Goal: Book appointment/travel/reservation

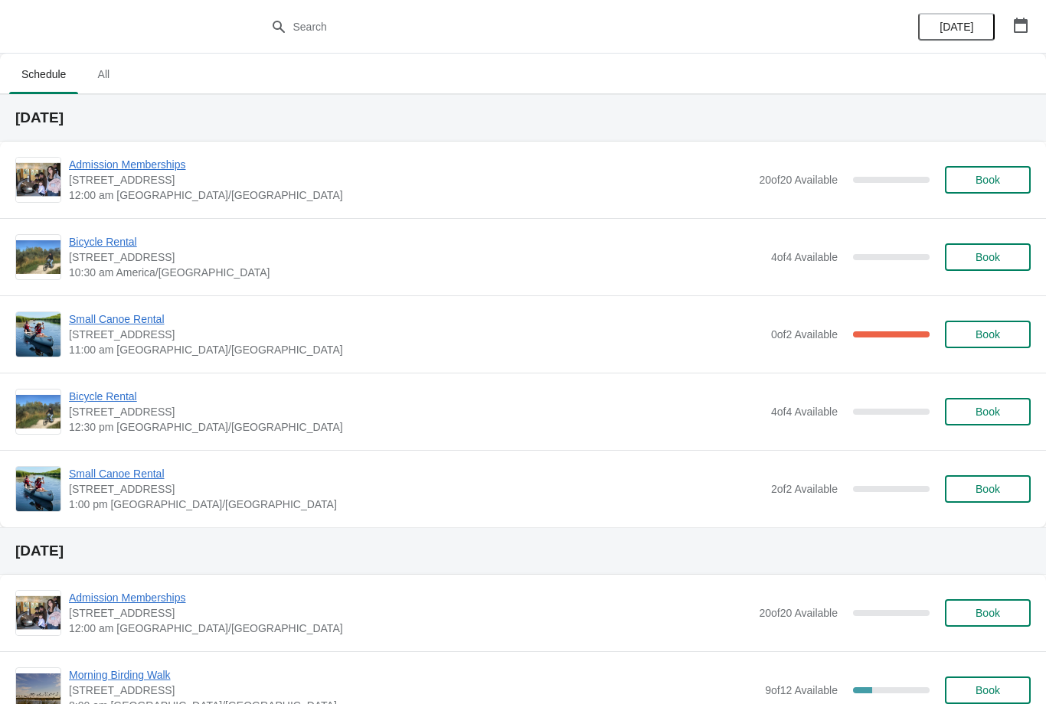
click at [142, 338] on span "[STREET_ADDRESS]" at bounding box center [416, 334] width 694 height 15
click at [148, 323] on span "Small Canoe Rental" at bounding box center [416, 319] width 694 height 15
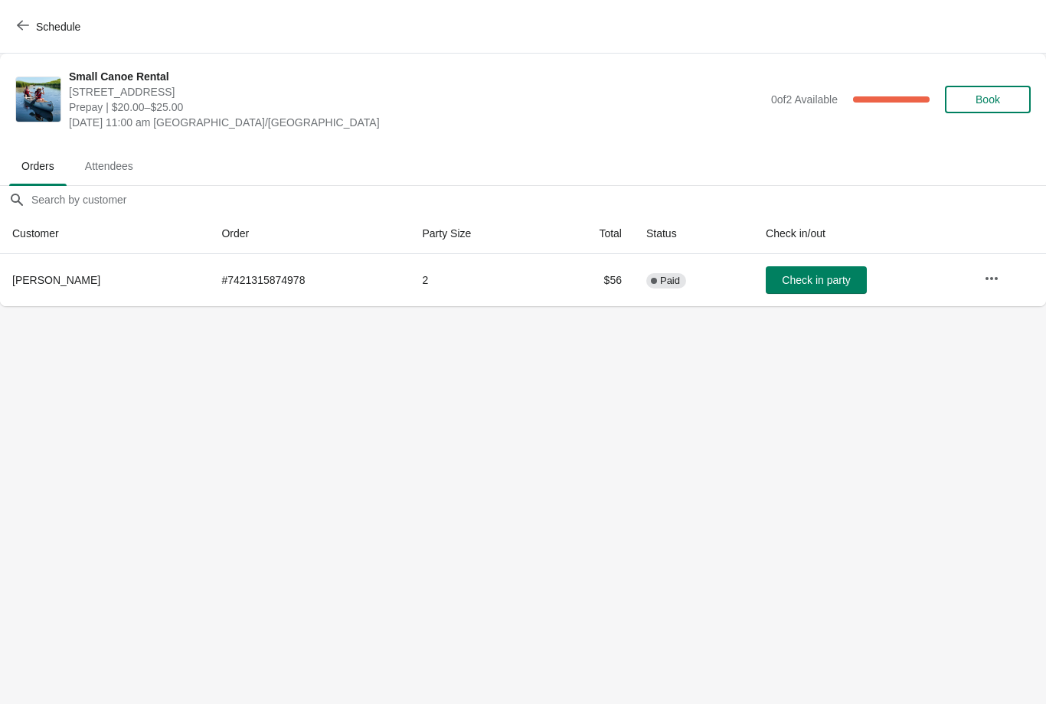
click at [990, 284] on icon "button" at bounding box center [991, 278] width 15 height 15
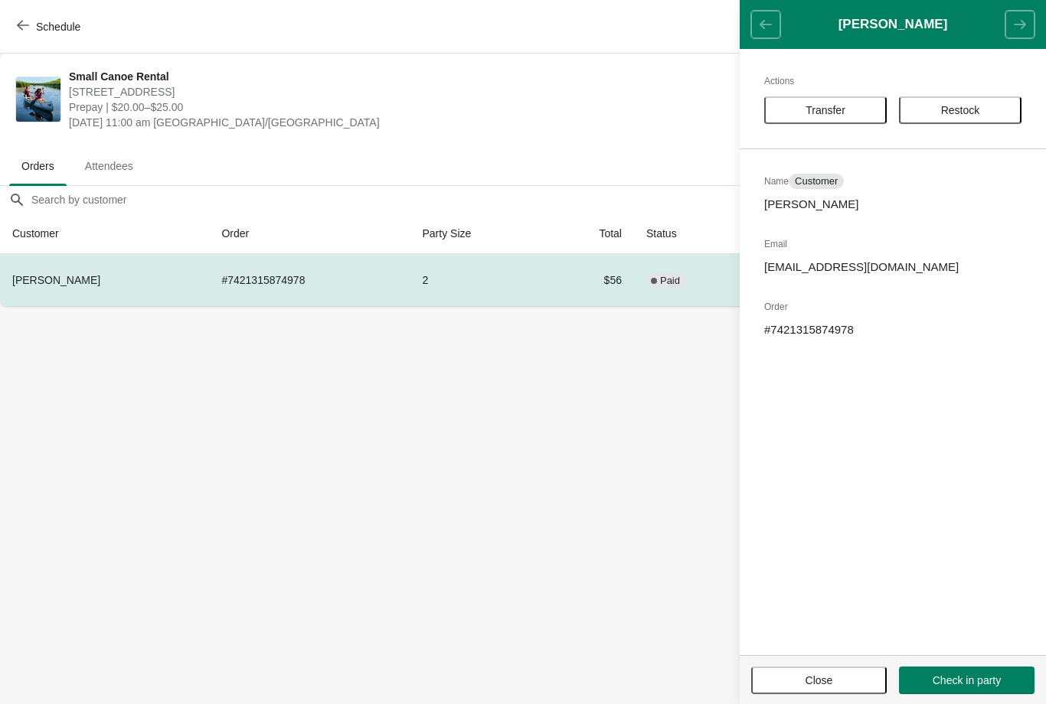
click at [1009, 29] on header "[PERSON_NAME]" at bounding box center [893, 24] width 306 height 49
click at [22, 28] on icon "button" at bounding box center [23, 25] width 12 height 12
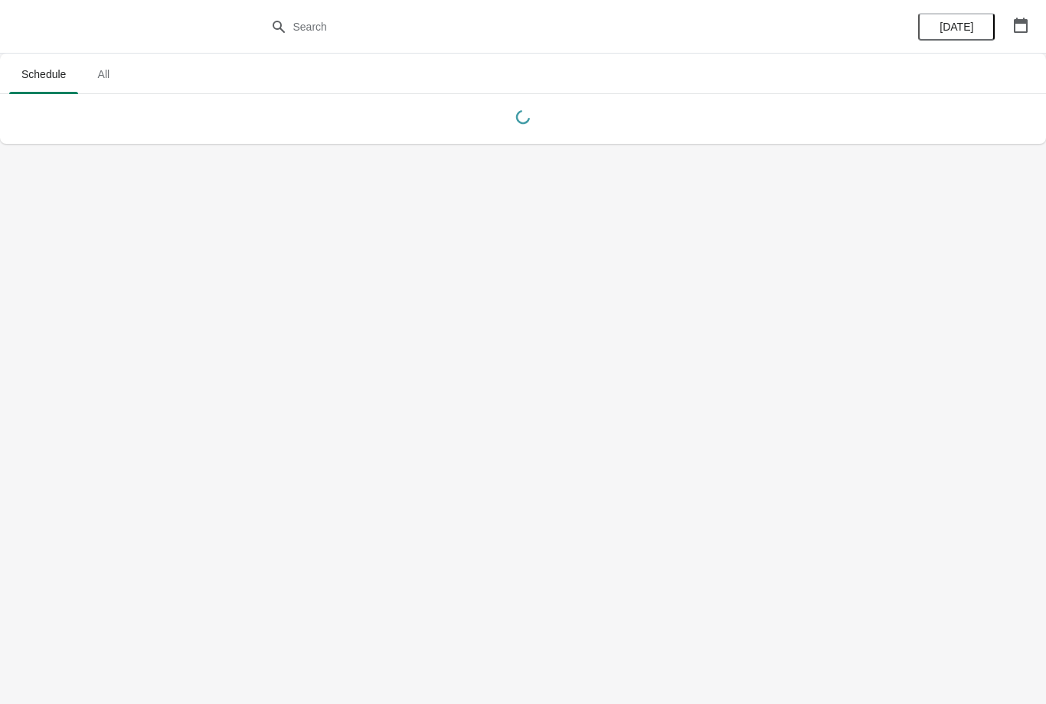
click at [1025, 15] on button "button" at bounding box center [1021, 25] width 28 height 28
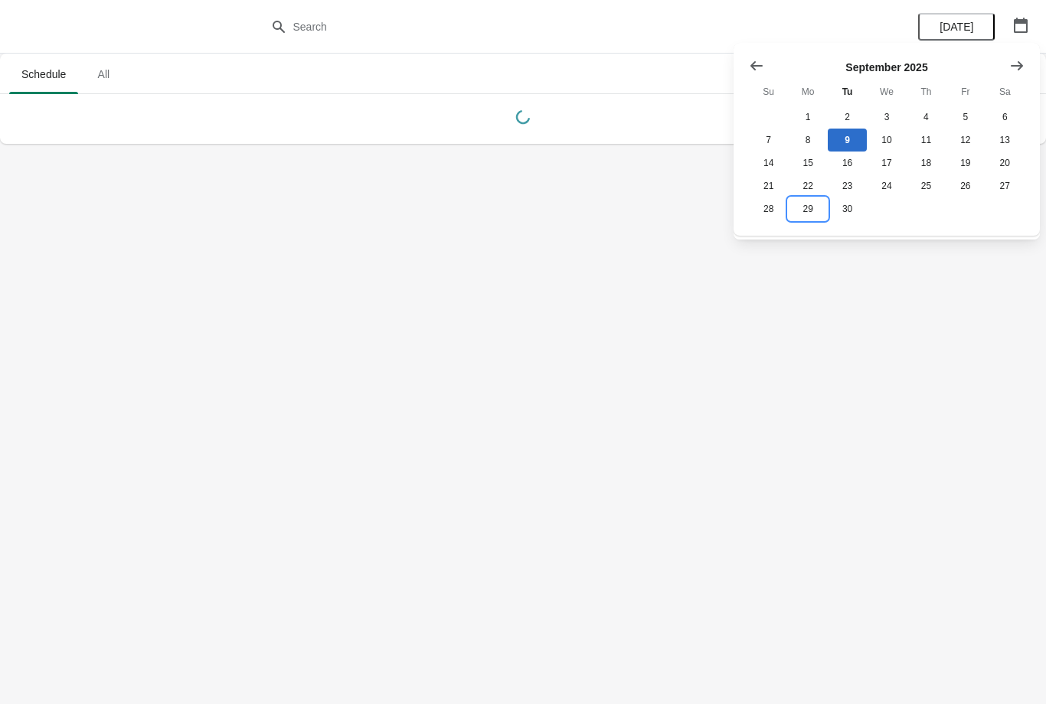
click at [814, 210] on button "29" at bounding box center [807, 209] width 39 height 23
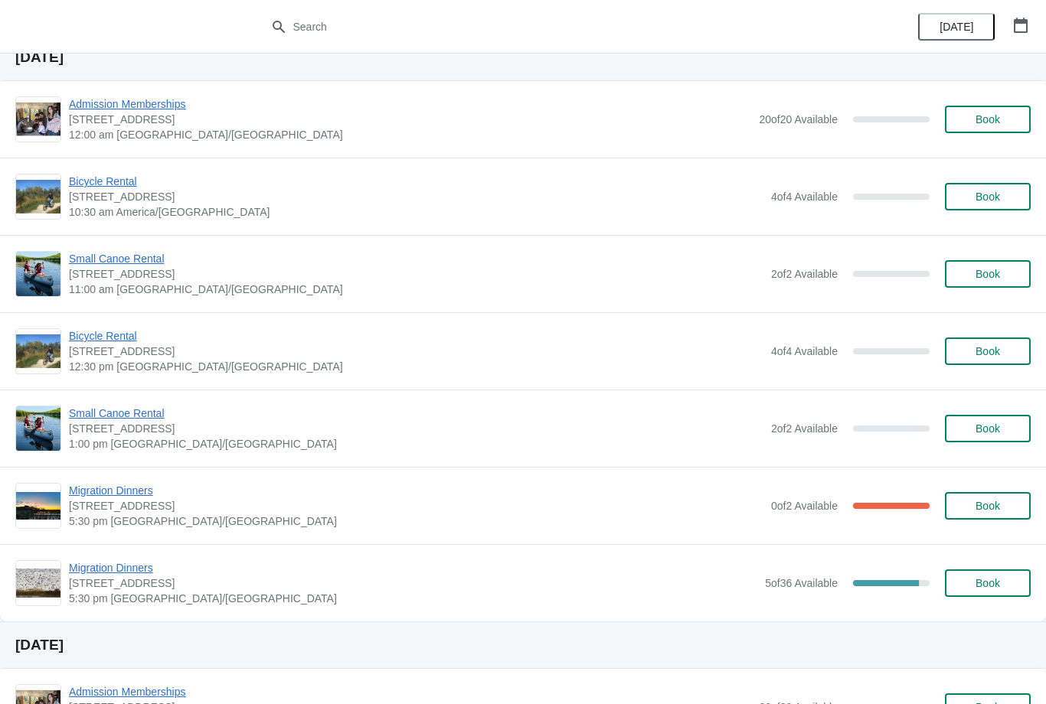
scroll to position [653, 0]
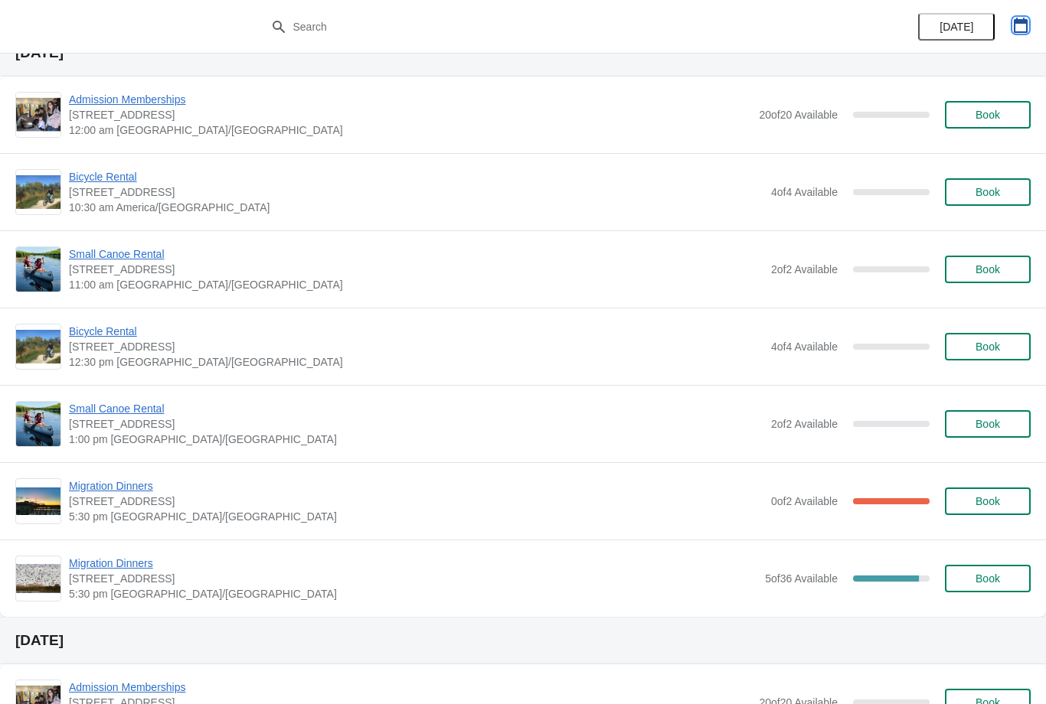
click at [1021, 31] on icon "button" at bounding box center [1020, 25] width 15 height 15
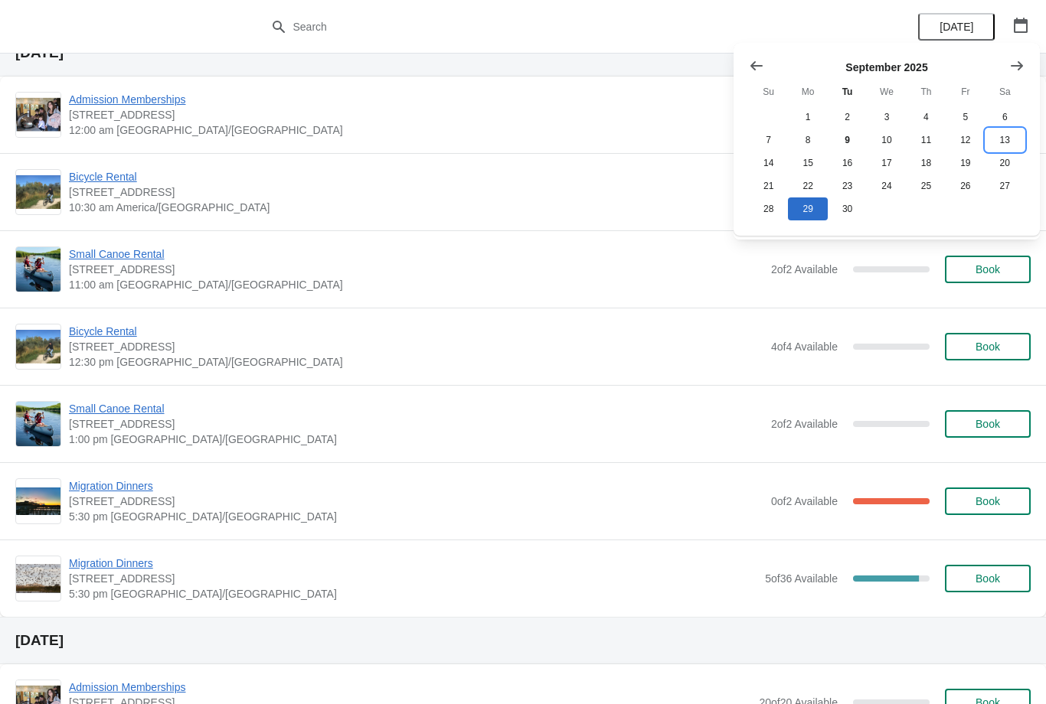
click at [1001, 142] on button "13" at bounding box center [1004, 140] width 39 height 23
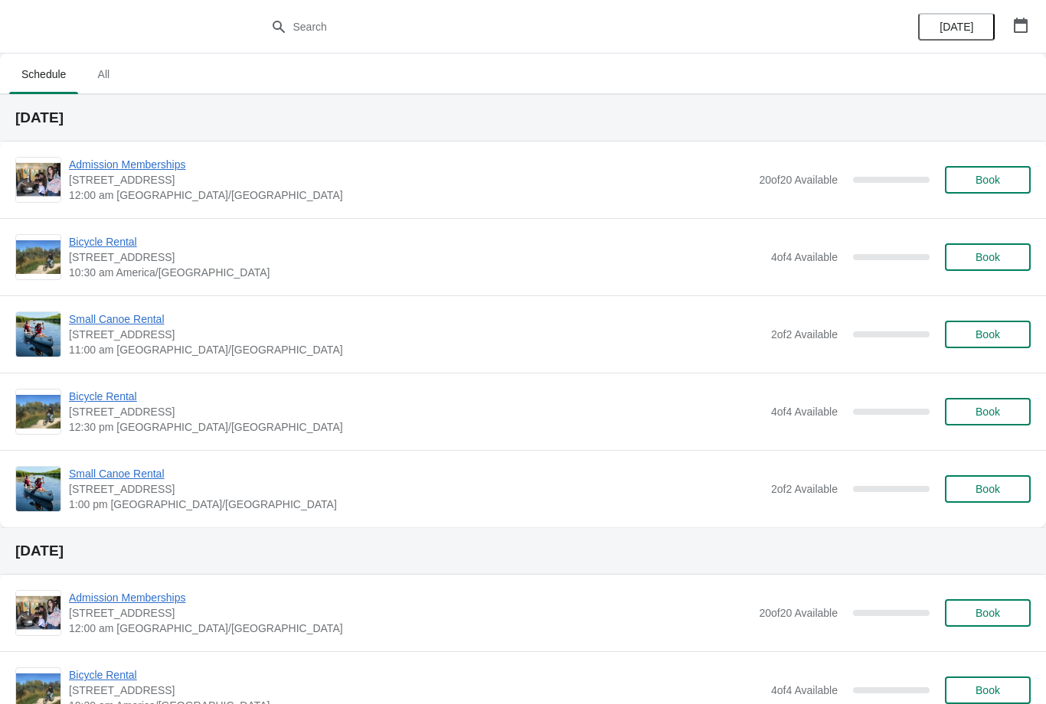
click at [1027, 28] on icon "button" at bounding box center [1021, 25] width 14 height 15
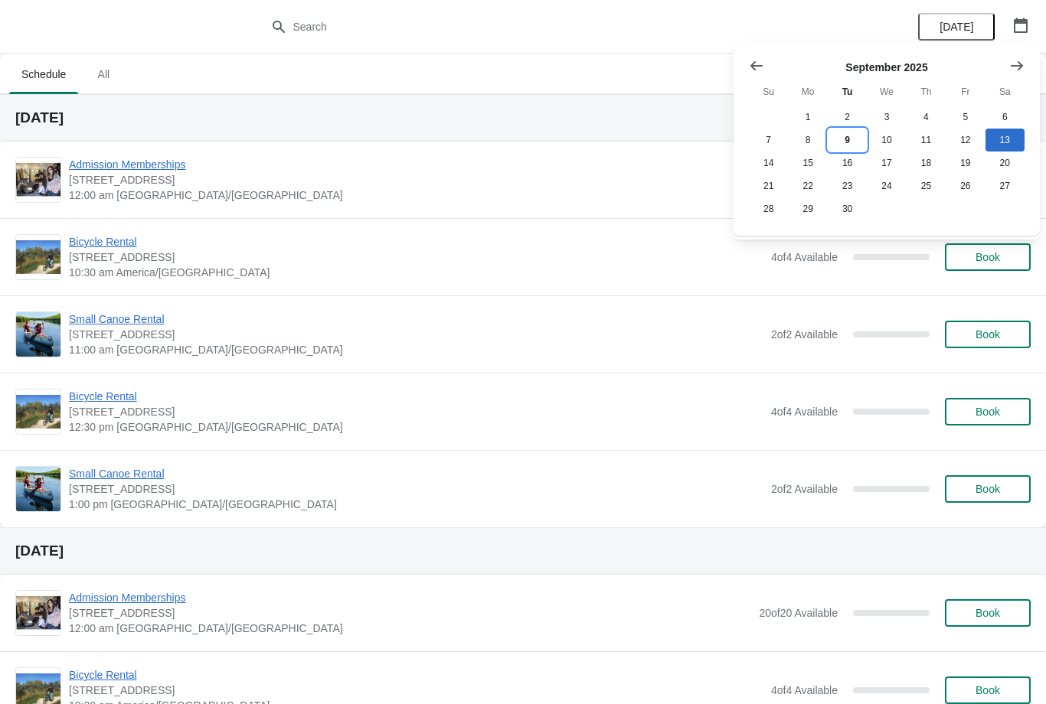
click at [850, 143] on button "9" at bounding box center [847, 140] width 39 height 23
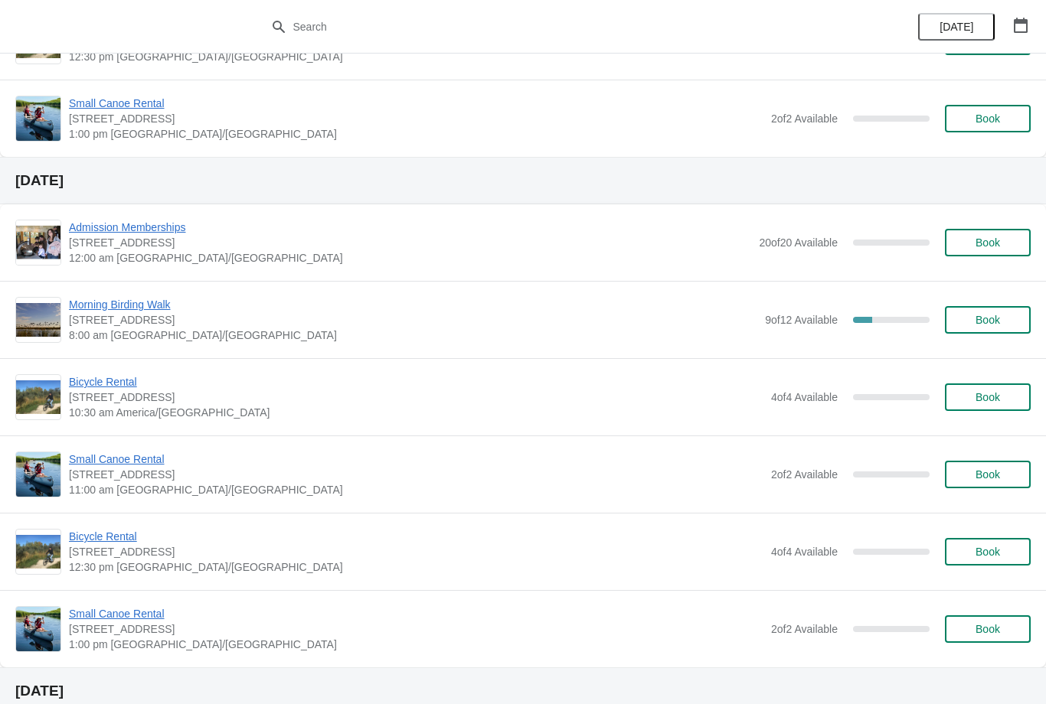
scroll to position [371, 0]
click at [145, 304] on span "Morning Birding Walk" at bounding box center [413, 303] width 688 height 15
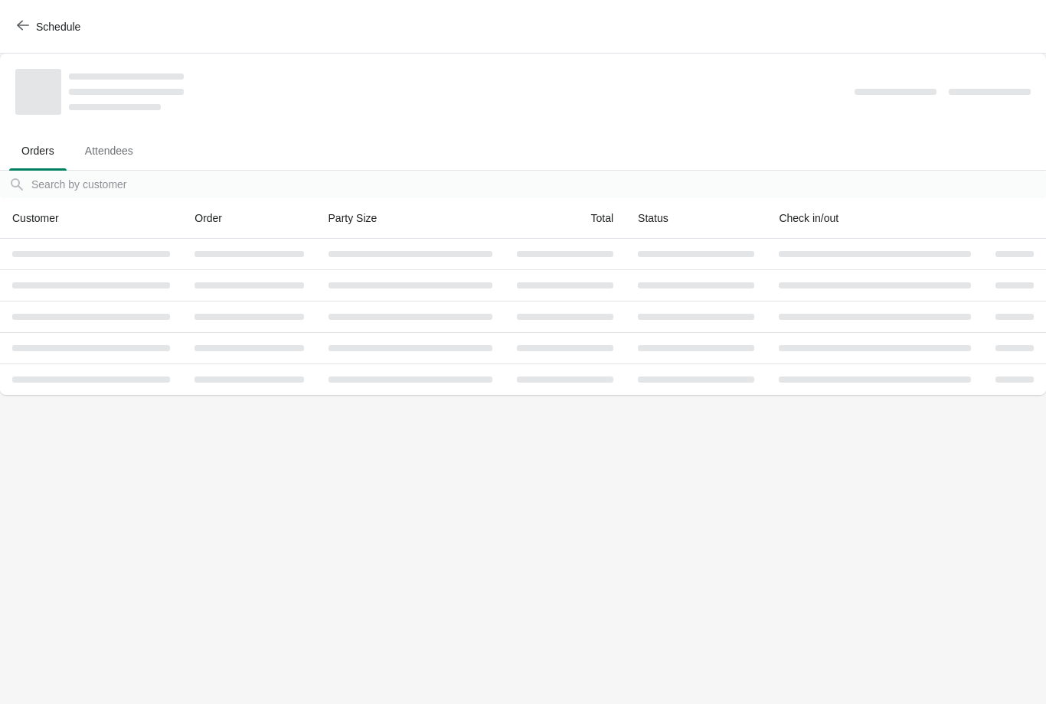
scroll to position [0, 0]
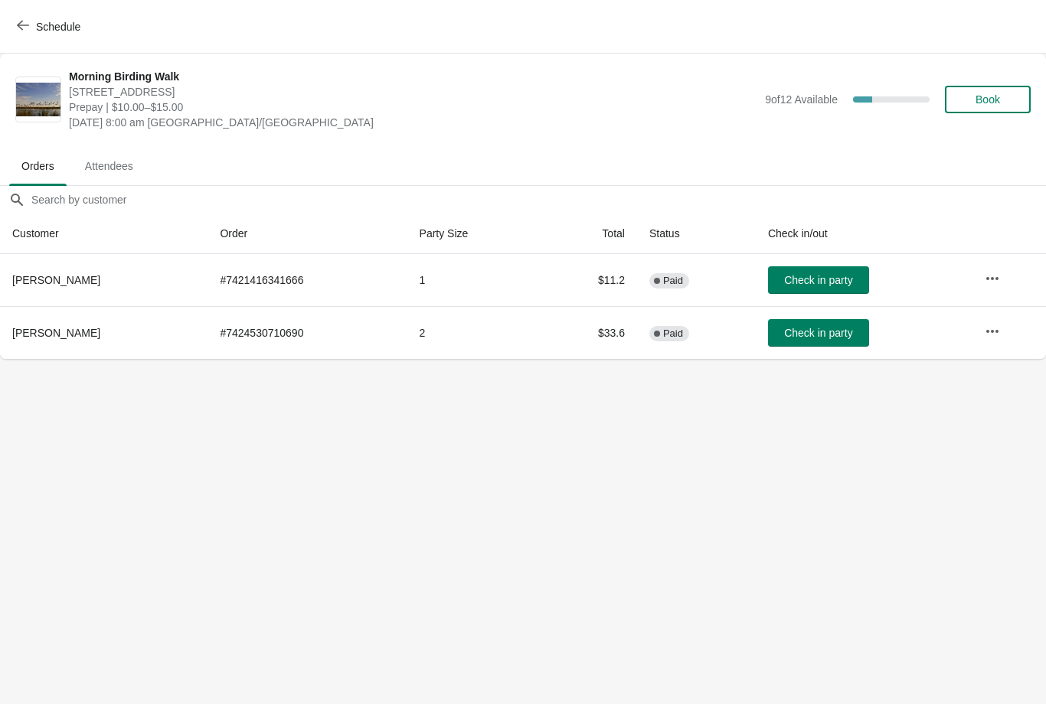
click at [31, 18] on button "Schedule" at bounding box center [50, 27] width 85 height 28
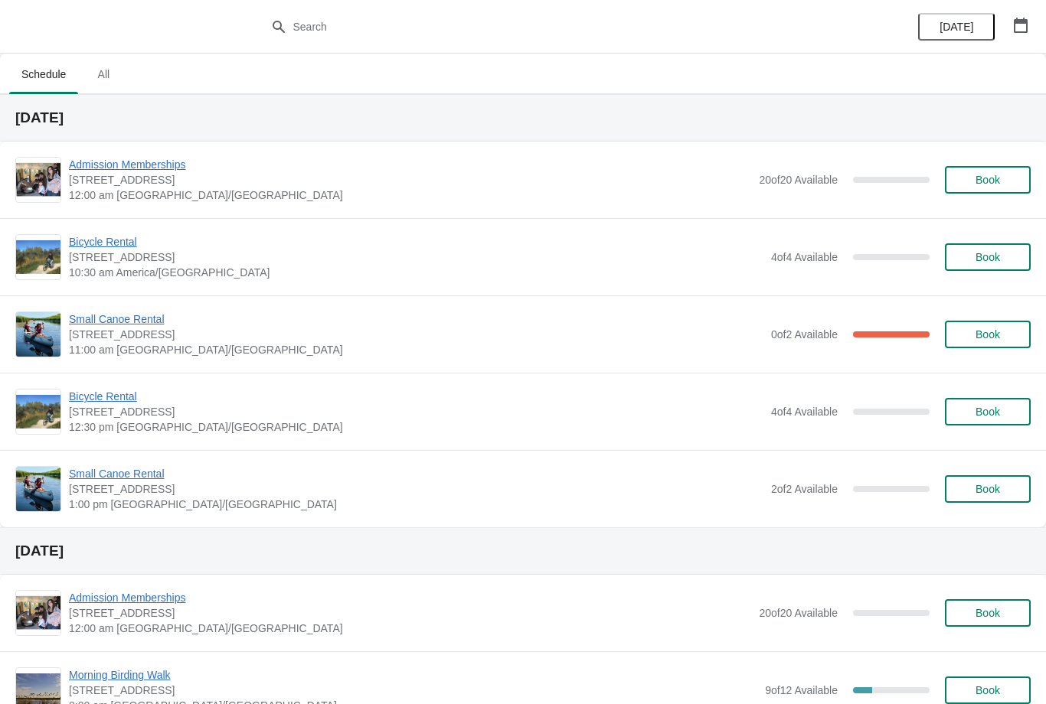
click at [109, 319] on span "Small Canoe Rental" at bounding box center [416, 319] width 694 height 15
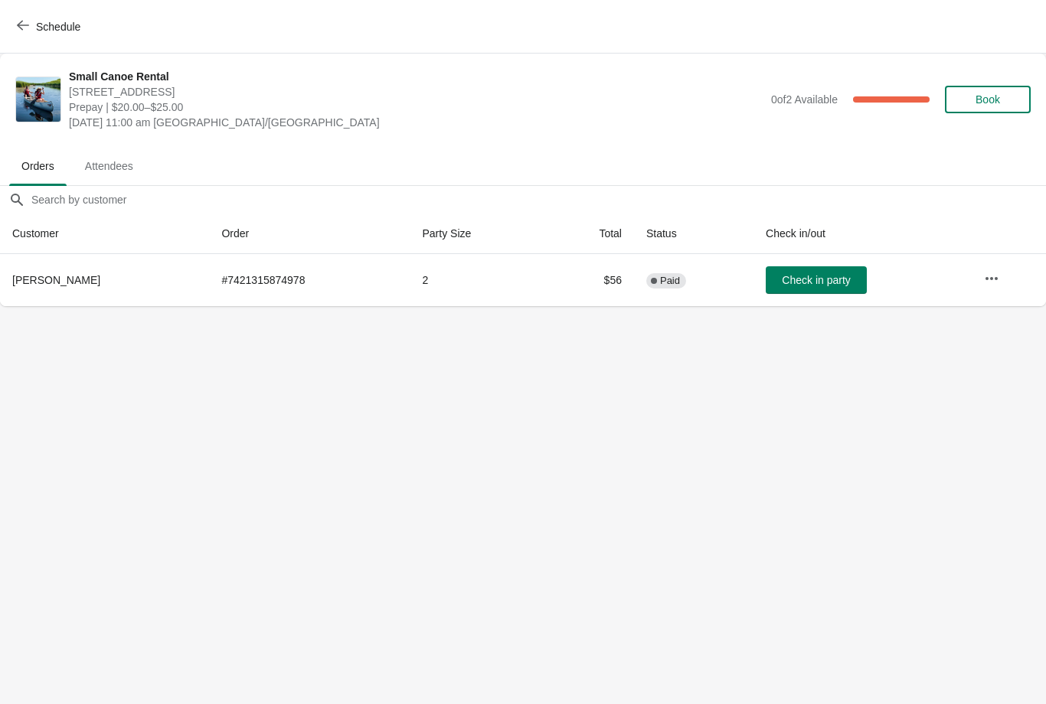
click at [19, 29] on icon "button" at bounding box center [23, 25] width 12 height 12
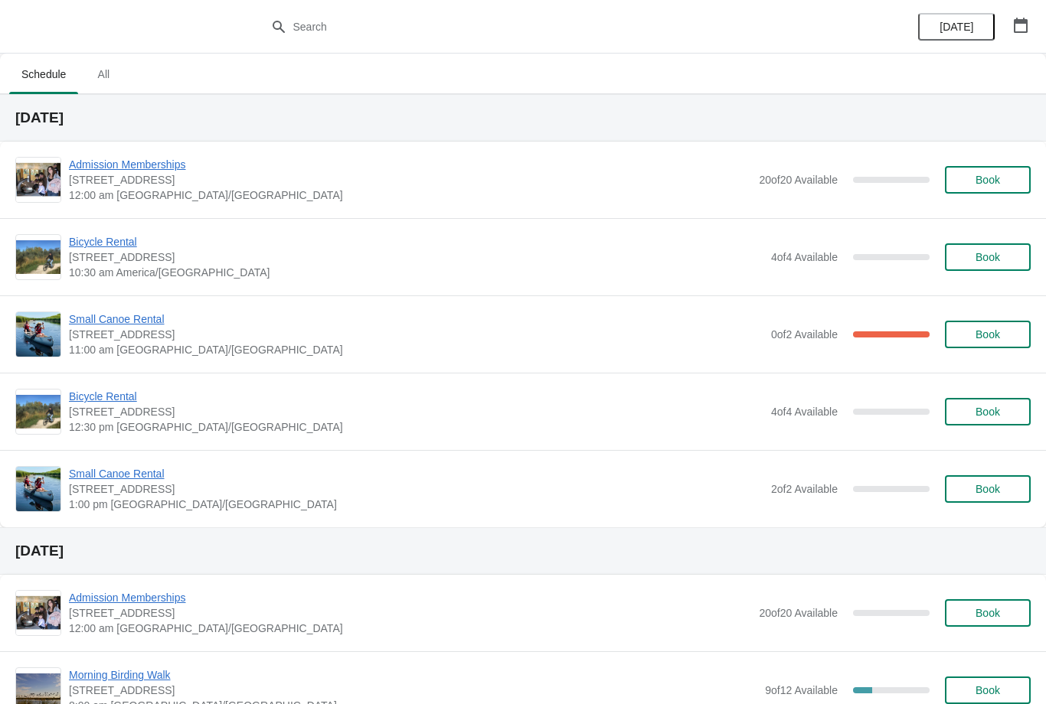
click at [134, 325] on span "Small Canoe Rental" at bounding box center [416, 319] width 694 height 15
